Goal: Complete application form

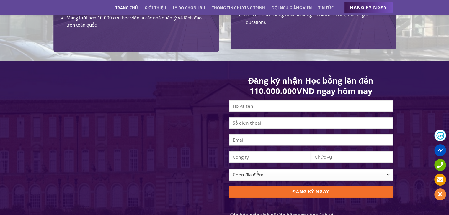
scroll to position [561, 0]
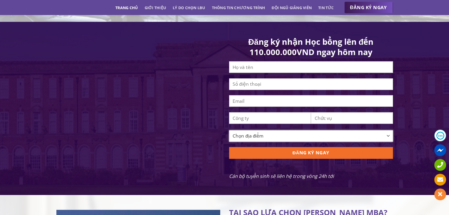
click at [259, 142] on select "Chọn địa điểm [GEOGRAPHIC_DATA] [GEOGRAPHIC_DATA] [GEOGRAPHIC_DATA] [GEOGRAPHIC…" at bounding box center [311, 136] width 164 height 12
select select "[GEOGRAPHIC_DATA]"
click at [229, 142] on select "Chọn địa điểm [GEOGRAPHIC_DATA] [GEOGRAPHIC_DATA] [GEOGRAPHIC_DATA] [GEOGRAPHIC…" at bounding box center [311, 136] width 164 height 12
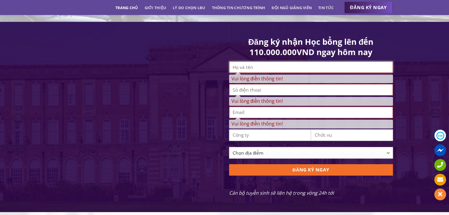
click at [258, 72] on input "Vui lòng điền thông tin!" at bounding box center [311, 67] width 164 height 12
type input "[PERSON_NAME]"
click at [235, 93] on input "Vui lòng điền thông tin!" at bounding box center [311, 90] width 164 height 12
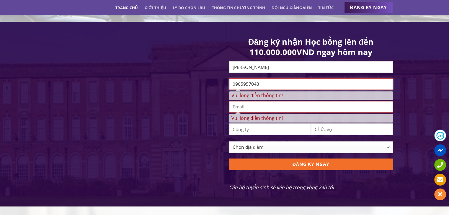
type input "0905957043"
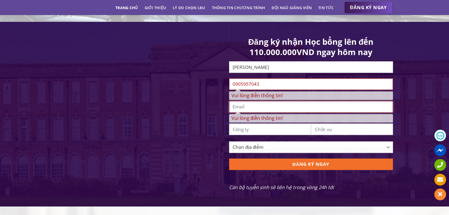
click at [236, 112] on span "Vui lòng điền thông tin!" at bounding box center [311, 112] width 164 height 22
click at [236, 112] on input "Vui lòng điền thông tin!" at bounding box center [311, 107] width 164 height 12
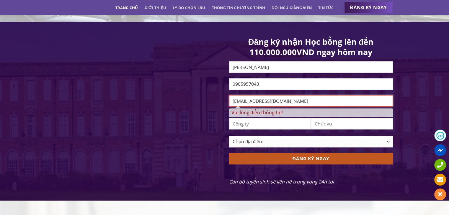
type input "[EMAIL_ADDRESS][DOMAIN_NAME]"
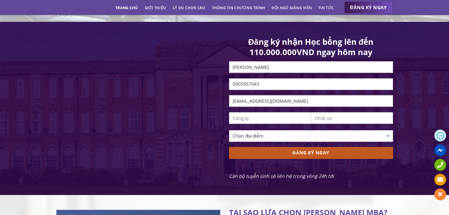
click at [278, 168] on p "ĐĂNG KÝ NGAY" at bounding box center [311, 159] width 164 height 25
click at [282, 158] on input "ĐĂNG KÝ NGAY" at bounding box center [311, 153] width 164 height 12
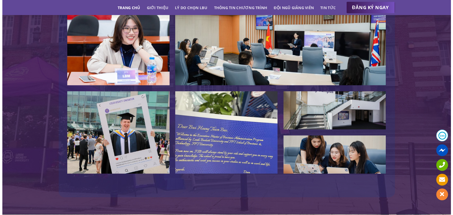
scroll to position [1358, 0]
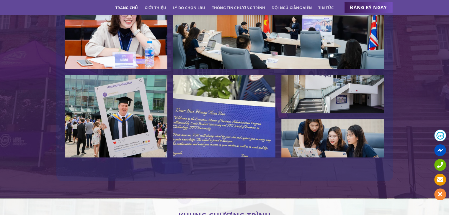
click at [236, 121] on img at bounding box center [224, 116] width 102 height 83
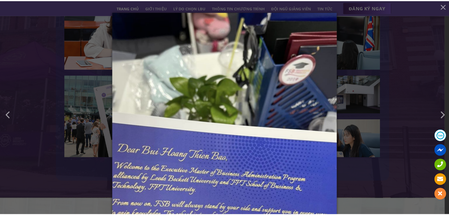
scroll to position [0, 0]
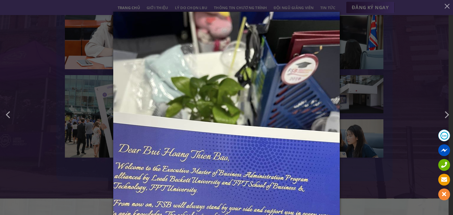
click at [364, 137] on div "4 of 6" at bounding box center [226, 107] width 453 height 215
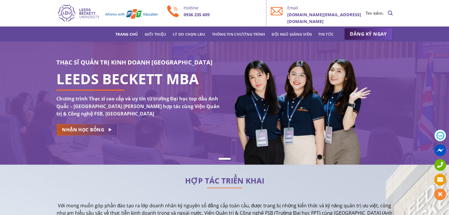
click at [108, 131] on icon at bounding box center [109, 130] width 5 height 6
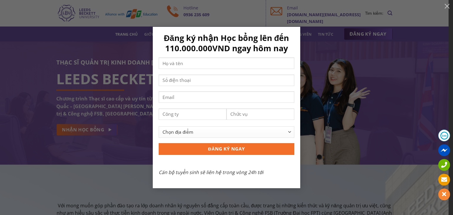
click at [130, 120] on div "Đăng ký nhận Học bổng lên đến 110.000.000VND ngay hôm nay Chọn địa điểm [GEOGRA…" at bounding box center [227, 108] width 436 height 162
